Goal: Task Accomplishment & Management: Manage account settings

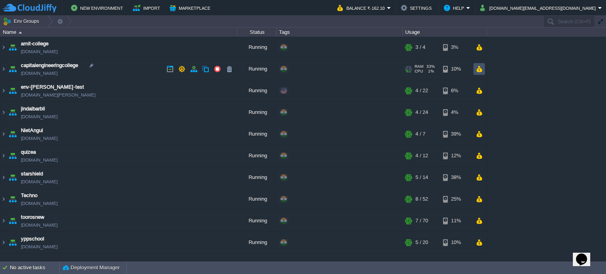
click at [480, 70] on button "button" at bounding box center [479, 68] width 7 height 7
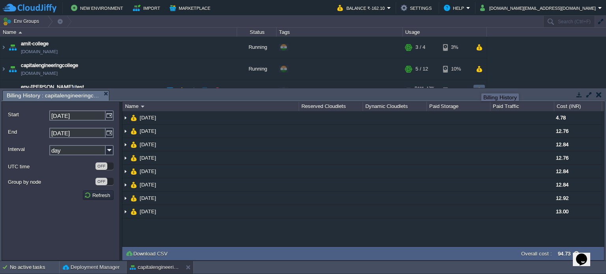
click at [478, 86] on td at bounding box center [478, 91] width 11 height 12
click at [602, 94] on td at bounding box center [599, 94] width 10 height 9
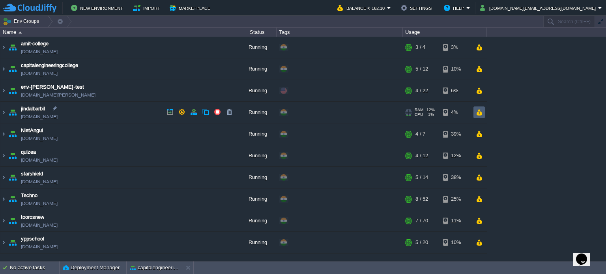
click at [482, 114] on button "button" at bounding box center [479, 112] width 7 height 7
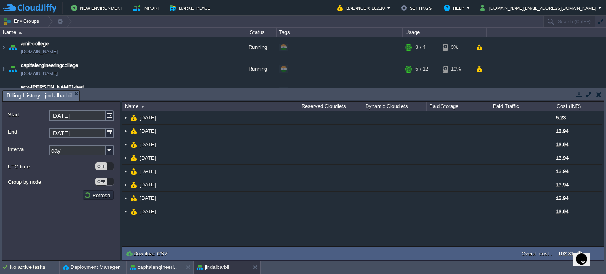
click at [598, 91] on button "button" at bounding box center [599, 94] width 6 height 7
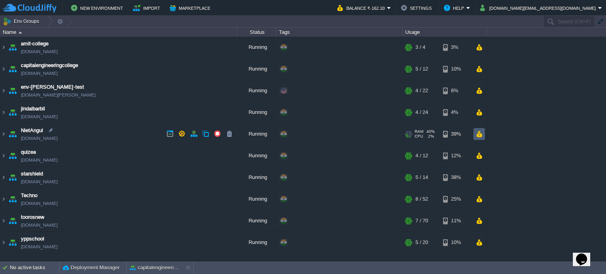
click at [475, 134] on td at bounding box center [478, 134] width 11 height 12
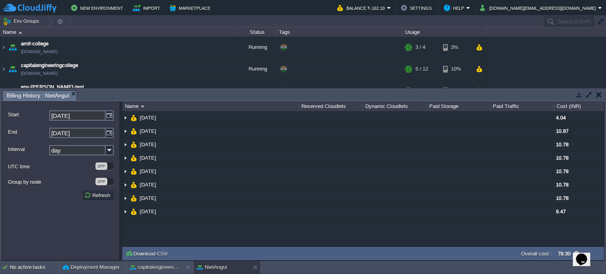
click at [599, 93] on button "button" at bounding box center [599, 94] width 6 height 7
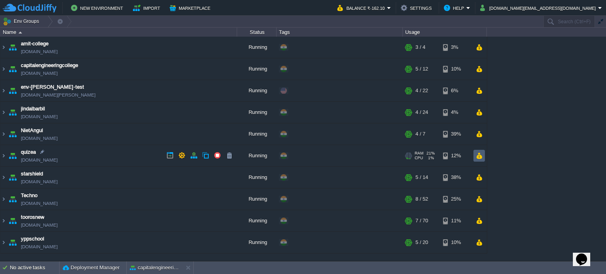
click at [480, 156] on button "button" at bounding box center [479, 155] width 7 height 7
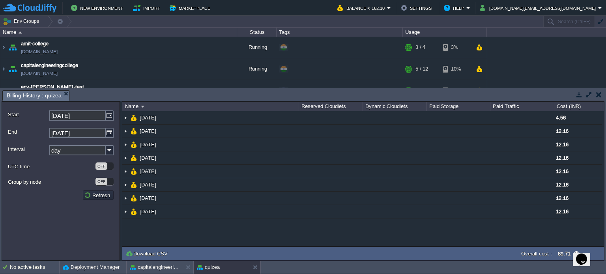
click at [598, 97] on button "button" at bounding box center [599, 94] width 6 height 7
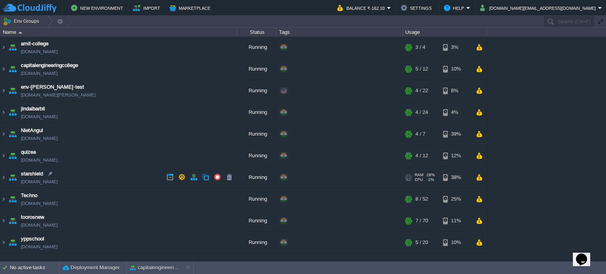
click at [477, 170] on div "RAM 26% CPU 1% 5 / 14 38%" at bounding box center [445, 177] width 84 height 21
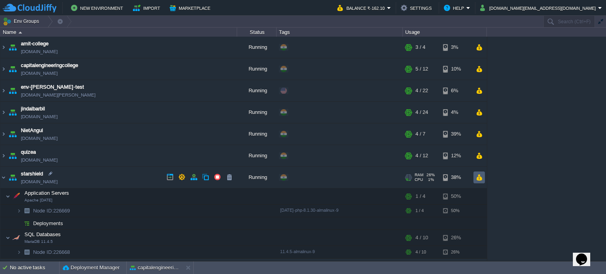
click at [481, 175] on button "button" at bounding box center [479, 177] width 7 height 7
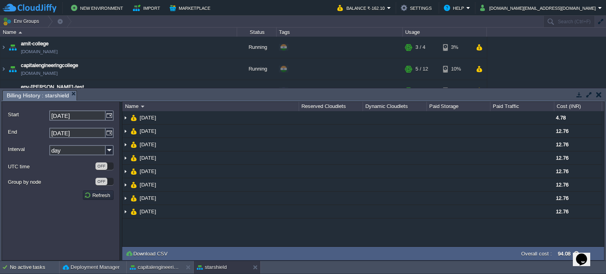
click at [600, 97] on button "button" at bounding box center [599, 94] width 6 height 7
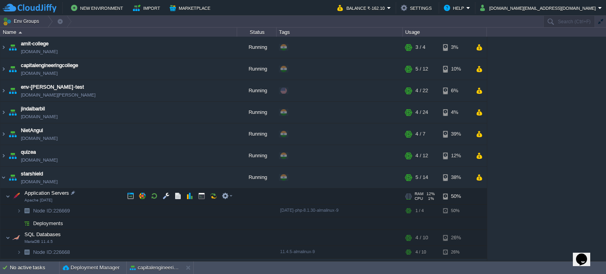
scroll to position [62, 0]
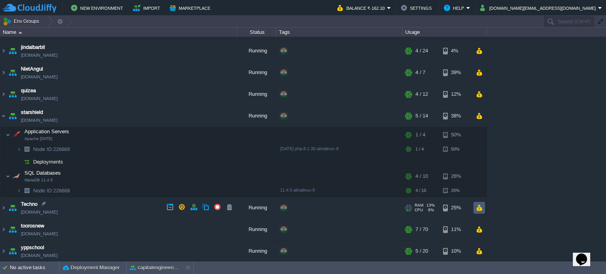
click at [482, 206] on button "button" at bounding box center [479, 207] width 7 height 7
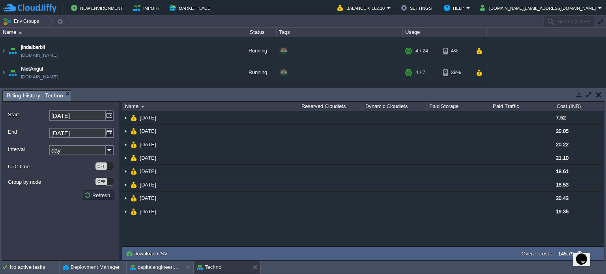
click at [600, 93] on button "button" at bounding box center [599, 94] width 6 height 7
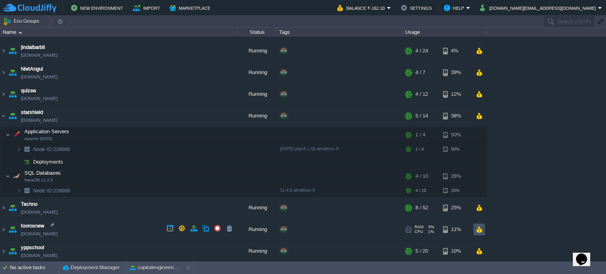
click at [477, 228] on button "button" at bounding box center [479, 229] width 7 height 7
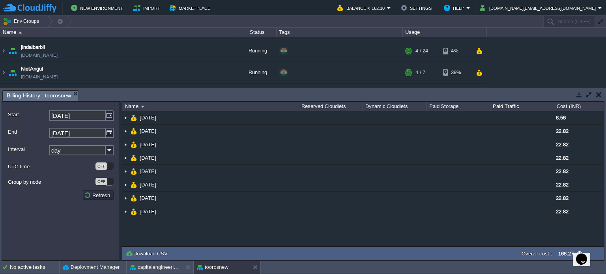
click at [602, 92] on td at bounding box center [599, 94] width 10 height 9
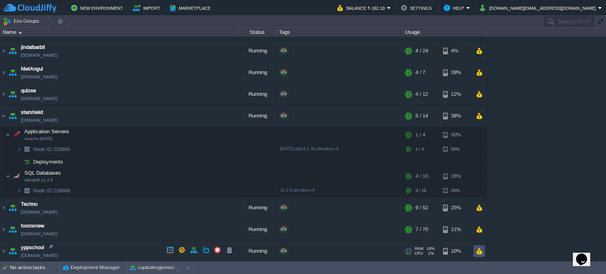
click at [479, 251] on button "button" at bounding box center [479, 251] width 7 height 7
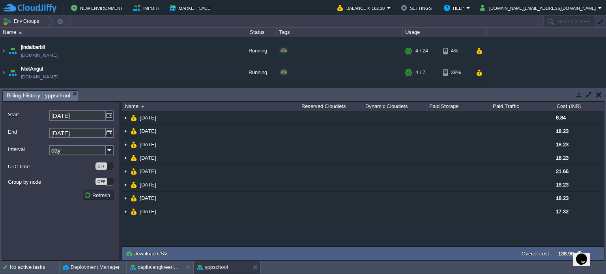
click at [602, 94] on td at bounding box center [599, 94] width 10 height 9
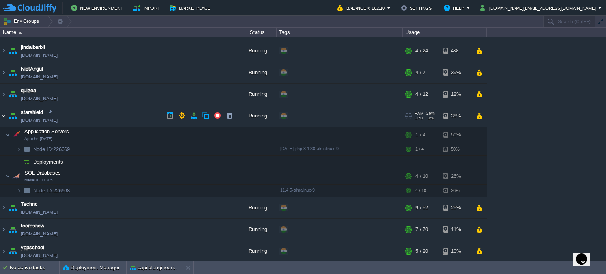
click at [2, 114] on img at bounding box center [3, 115] width 6 height 21
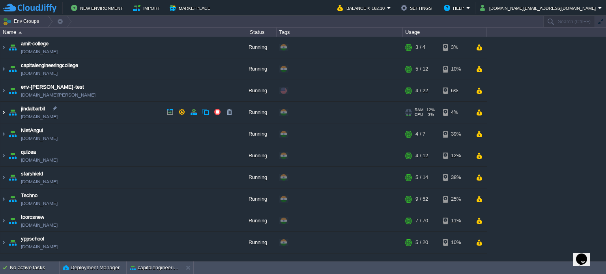
scroll to position [0, 0]
click at [391, 9] on em "Balance ₹-162.10" at bounding box center [364, 7] width 54 height 9
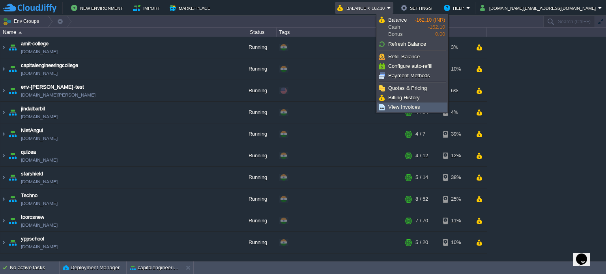
click at [393, 105] on span "View Invoices" at bounding box center [404, 107] width 32 height 6
